Goal: Check status: Check status

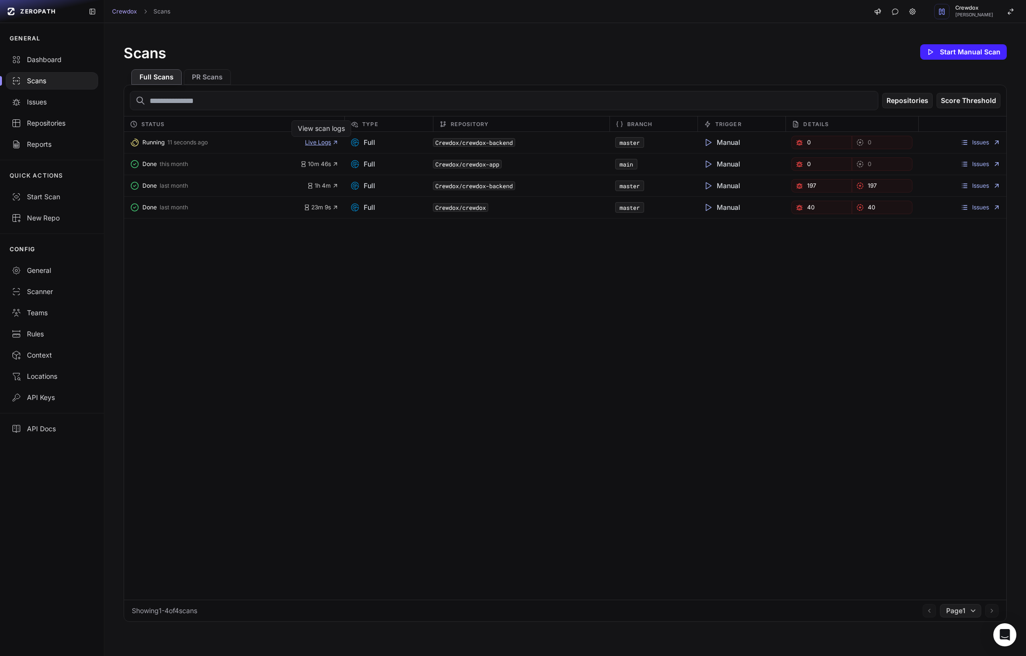
click at [312, 143] on span "Live Logs" at bounding box center [322, 143] width 34 height 8
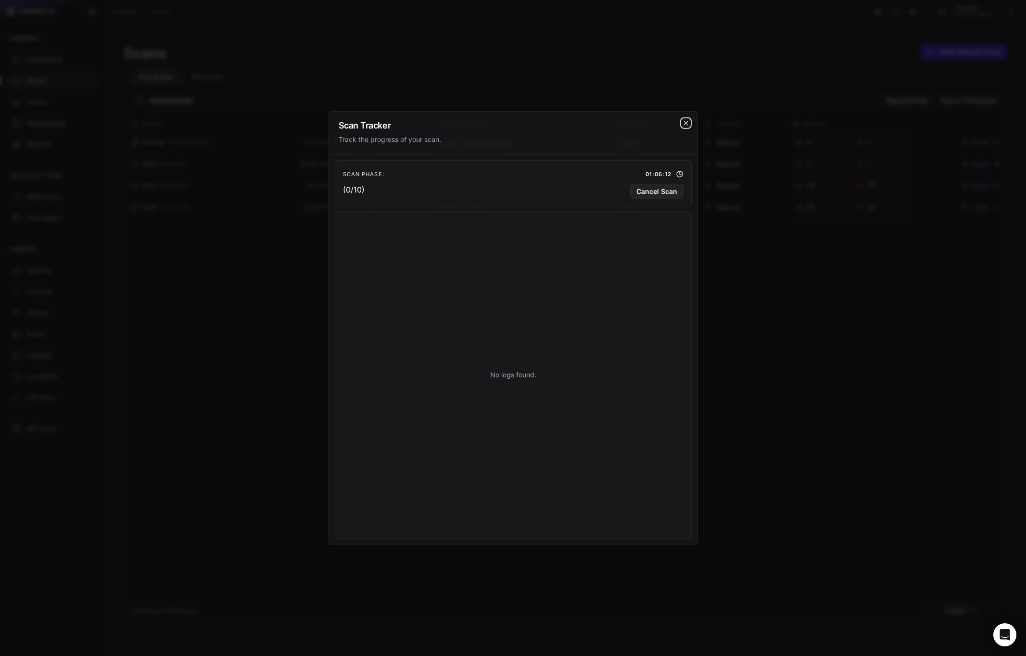
click at [687, 123] on icon "cross 2," at bounding box center [686, 123] width 8 height 8
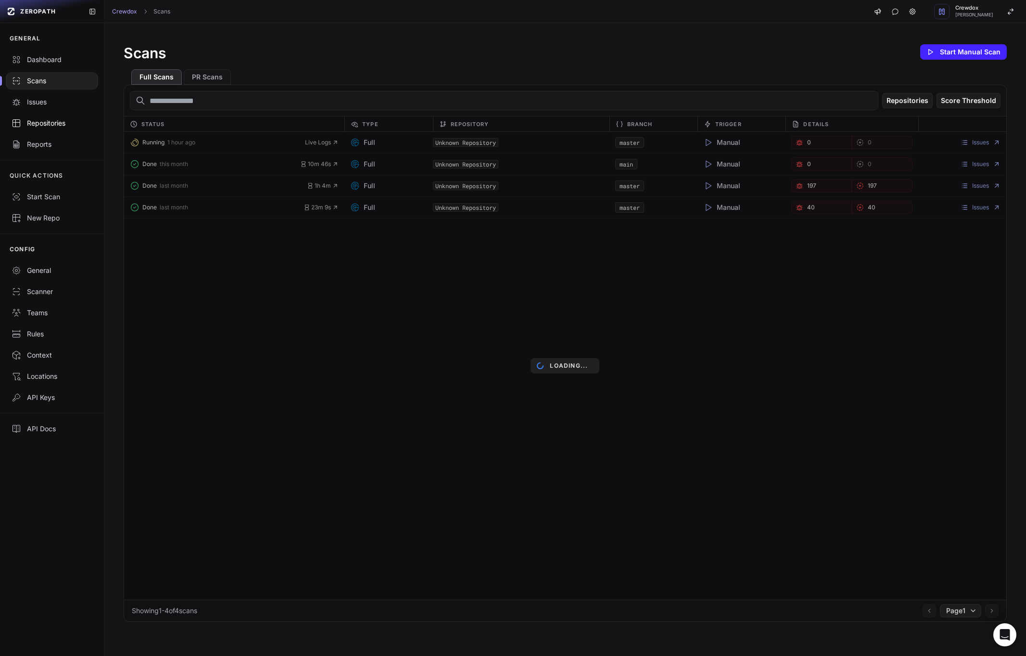
click at [57, 119] on div "Repositories" at bounding box center [52, 123] width 81 height 10
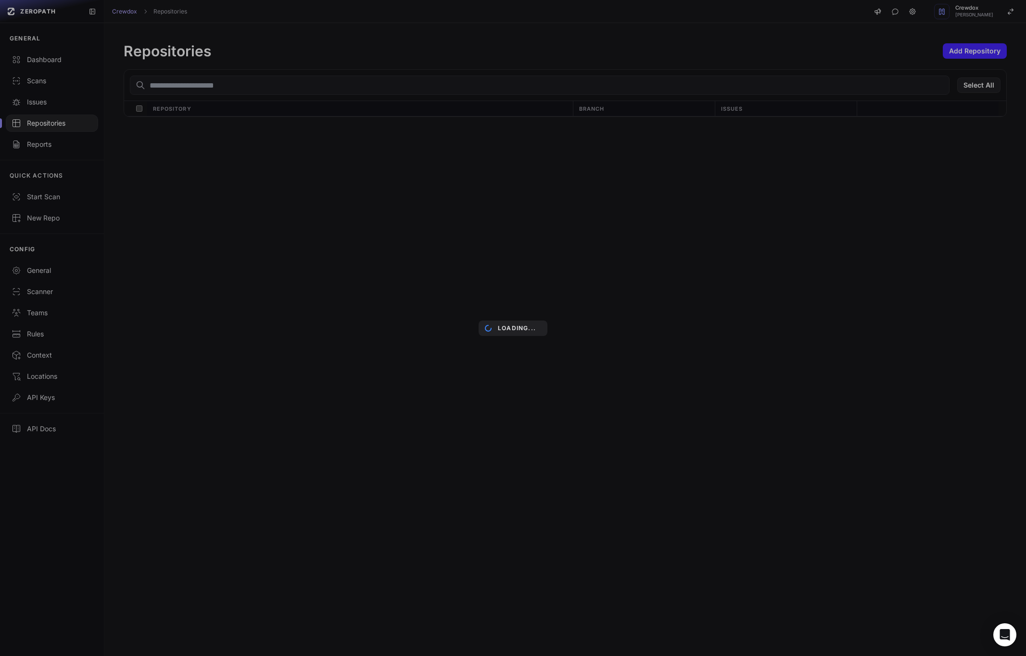
click at [40, 84] on div "Loading..." at bounding box center [513, 328] width 1026 height 656
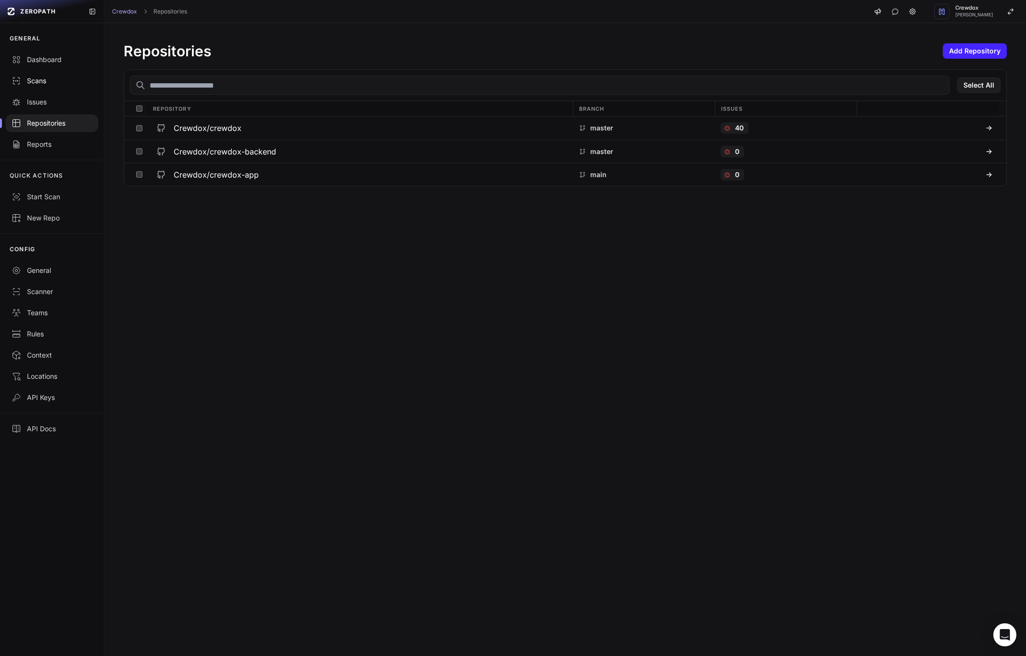
click at [40, 80] on div "Scans" at bounding box center [52, 81] width 81 height 10
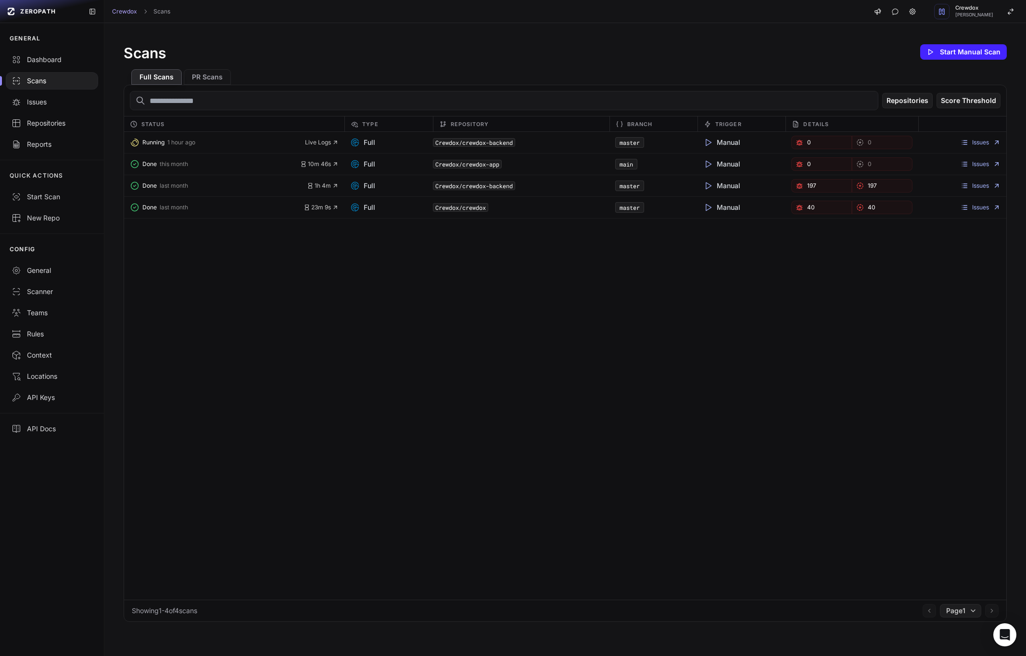
click at [245, 278] on div "Running 1 hour ago Live Logs Full Crewdox/crewdox-backend master Manual 0 0 Iss…" at bounding box center [565, 366] width 882 height 468
click at [313, 145] on span "Live Logs" at bounding box center [322, 143] width 34 height 8
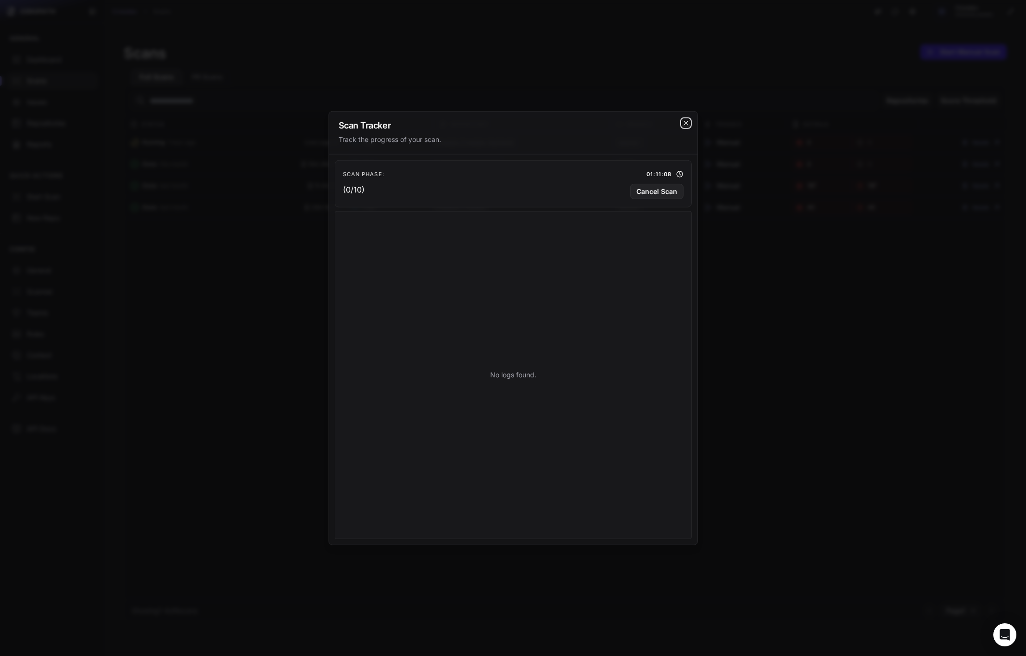
click at [686, 124] on icon "cross 2," at bounding box center [686, 123] width 8 height 8
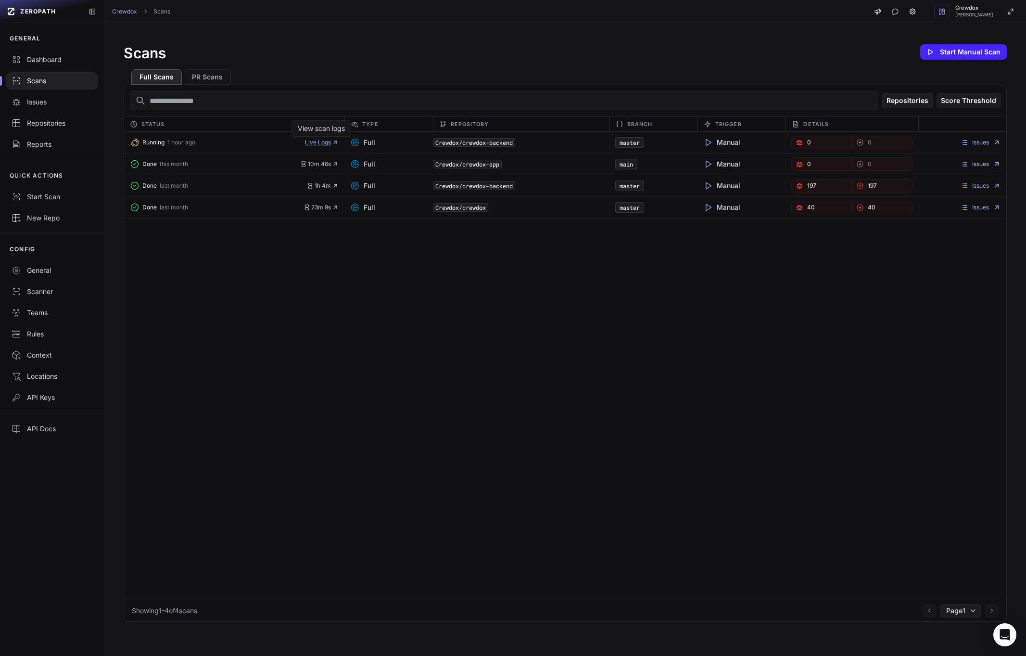
click at [327, 145] on span "Live Logs" at bounding box center [322, 143] width 34 height 8
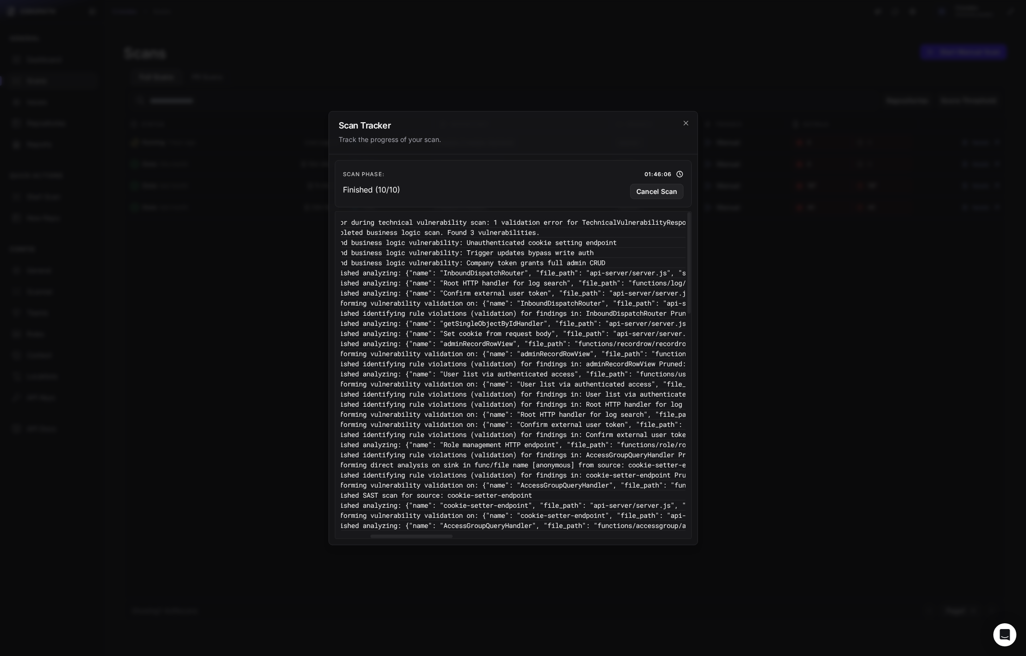
scroll to position [0, 143]
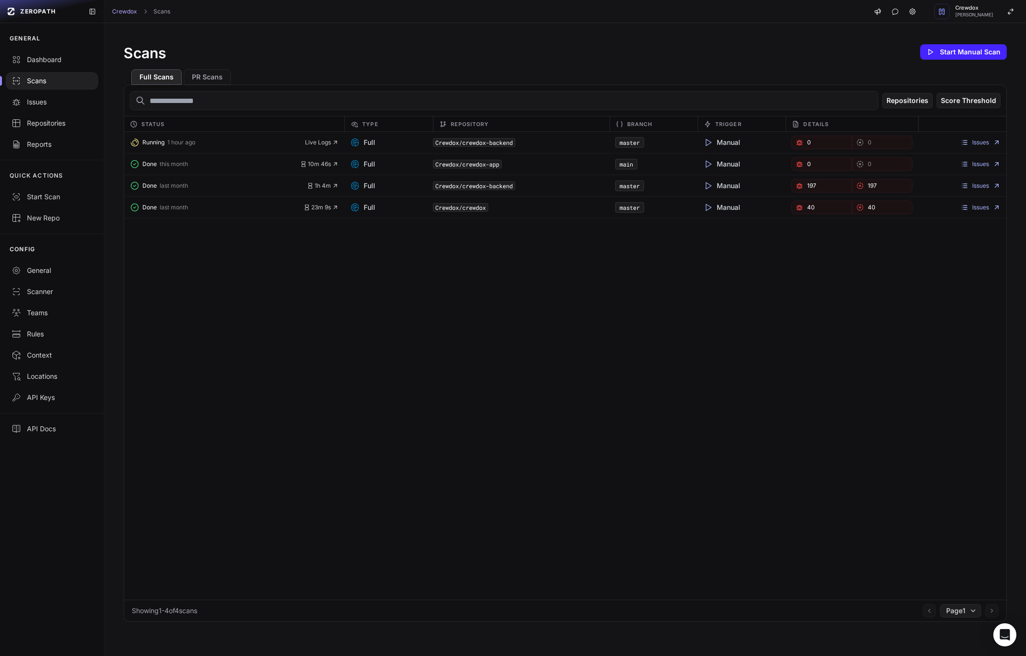
click at [325, 378] on div "Running 1 hour ago Live Logs Full Crewdox/crewdox-backend master Manual 0 0 Iss…" at bounding box center [565, 366] width 882 height 468
click at [323, 141] on span "Live Logs" at bounding box center [322, 143] width 34 height 8
